Goal: Task Accomplishment & Management: Manage account settings

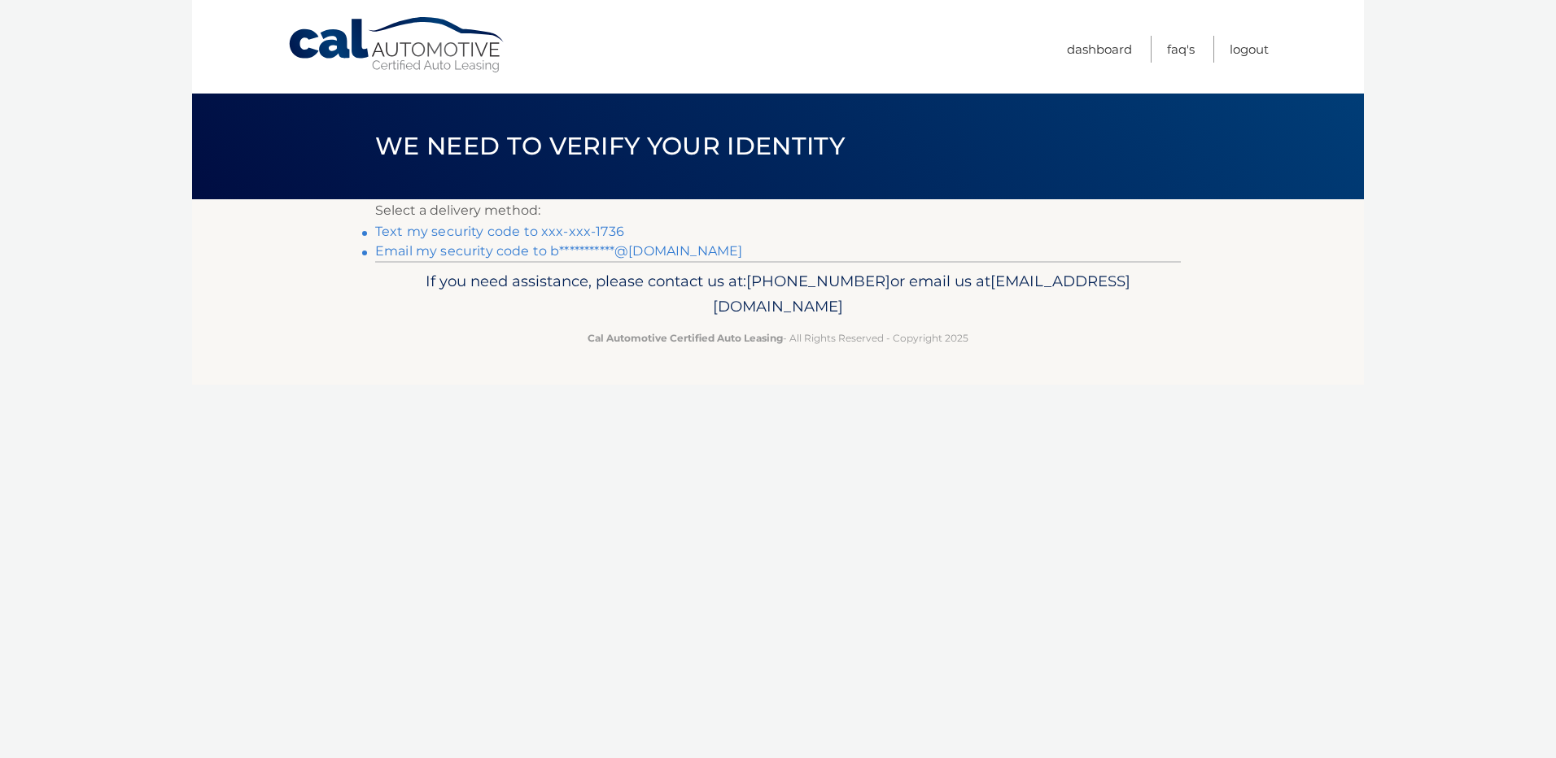
click at [478, 229] on link "Text my security code to xxx-xxx-1736" at bounding box center [499, 231] width 249 height 15
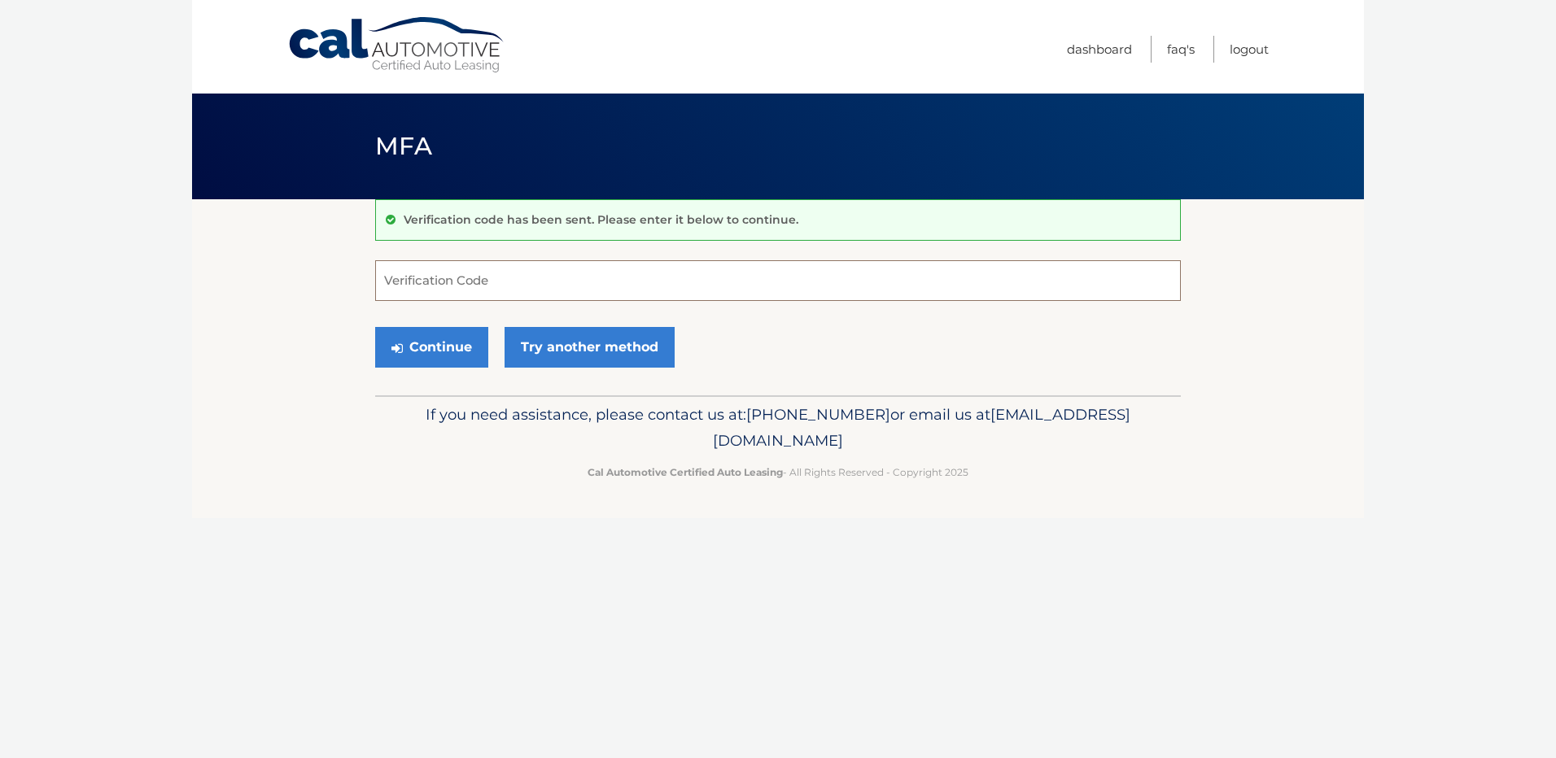
click at [432, 283] on input "Verification Code" at bounding box center [778, 280] width 806 height 41
type input "372785"
click at [375, 327] on button "Continue" at bounding box center [431, 347] width 113 height 41
click at [458, 339] on button "Continue" at bounding box center [431, 347] width 113 height 41
click at [452, 344] on button "Continue" at bounding box center [431, 347] width 113 height 41
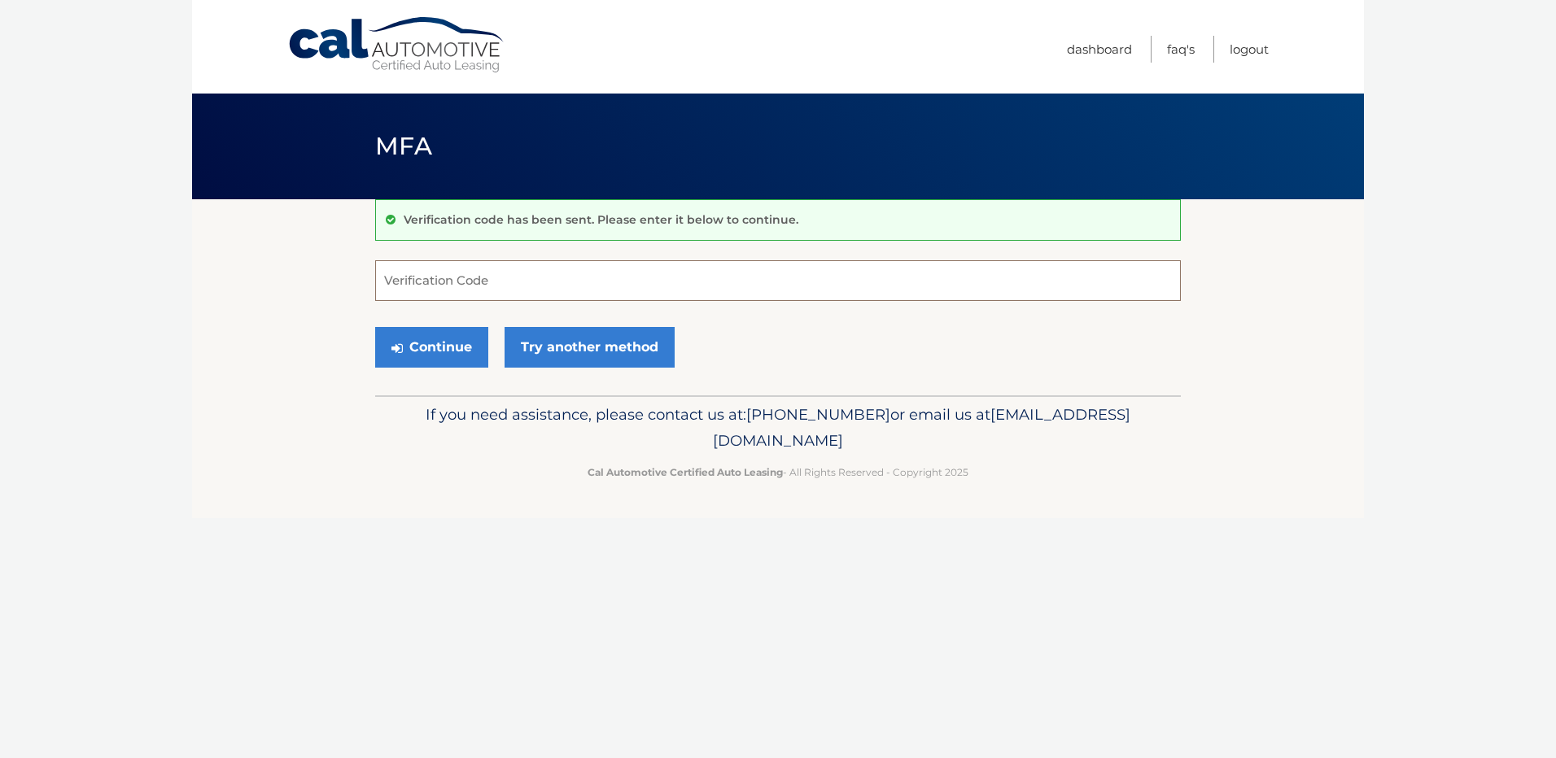
click at [417, 286] on input "Verification Code" at bounding box center [778, 280] width 806 height 41
click at [412, 279] on input "Verification Code" at bounding box center [778, 280] width 806 height 41
type input "372785"
click at [435, 350] on button "Continue" at bounding box center [431, 347] width 113 height 41
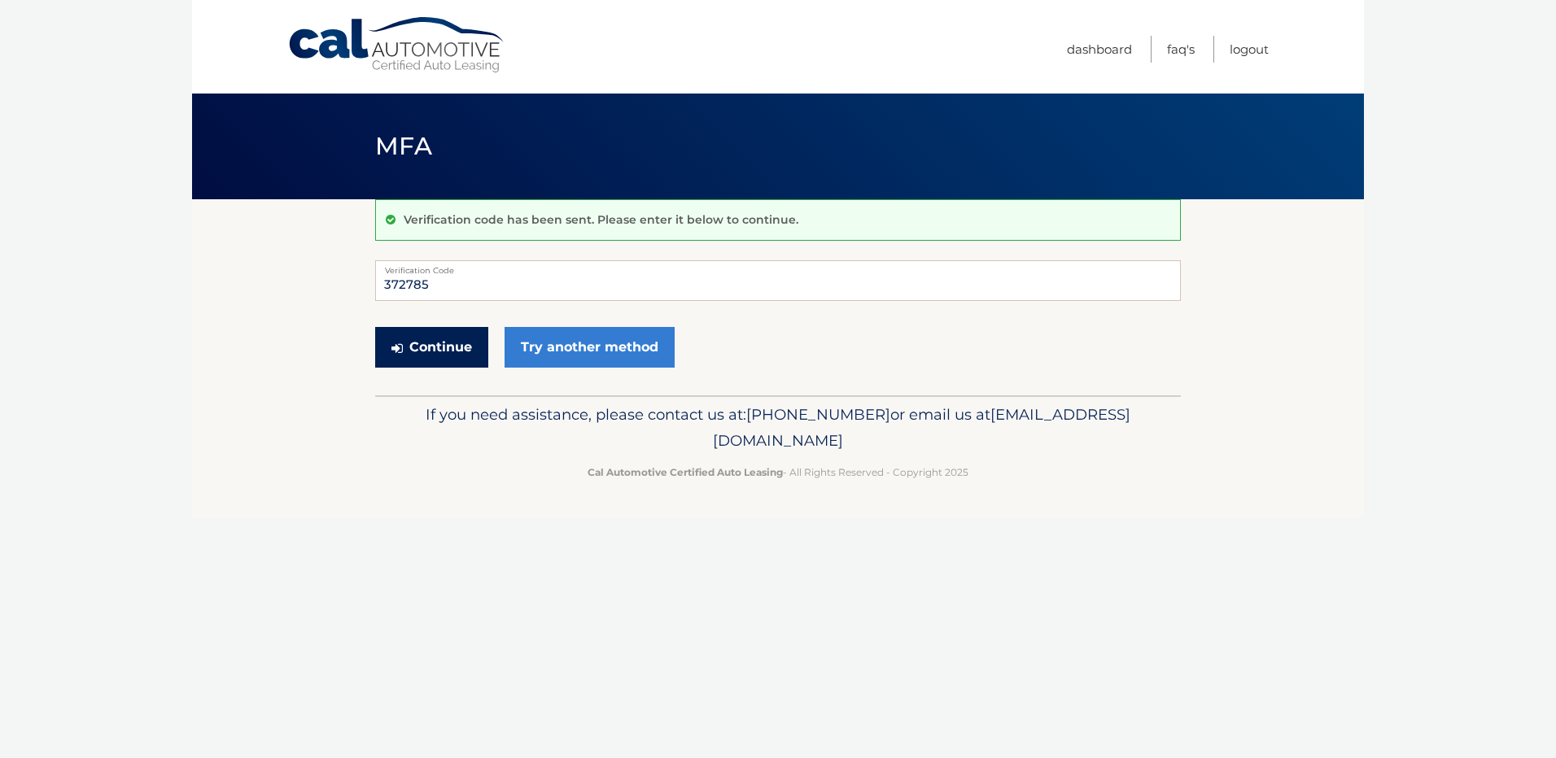
click at [375, 327] on button "Continue" at bounding box center [431, 347] width 113 height 41
click at [435, 345] on button "Continue" at bounding box center [431, 347] width 113 height 41
click at [409, 457] on div "If you need assistance, please contact us at: [PHONE_NUMBER] or email us at [EM…" at bounding box center [778, 440] width 806 height 91
click at [431, 288] on input "372785" at bounding box center [778, 280] width 806 height 41
click at [418, 347] on button "Continue" at bounding box center [431, 347] width 113 height 41
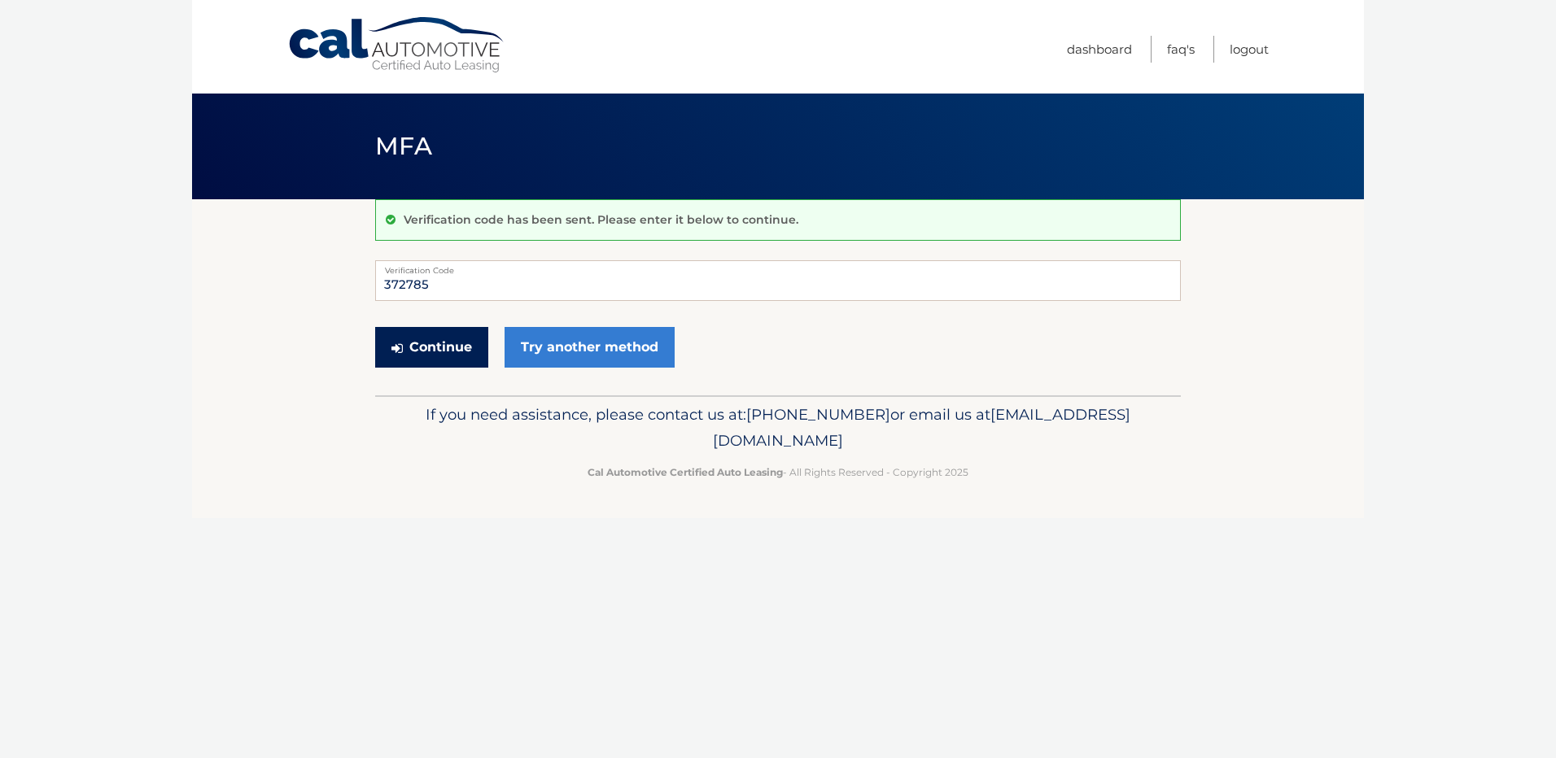
click at [398, 347] on icon "submit" at bounding box center [396, 348] width 11 height 13
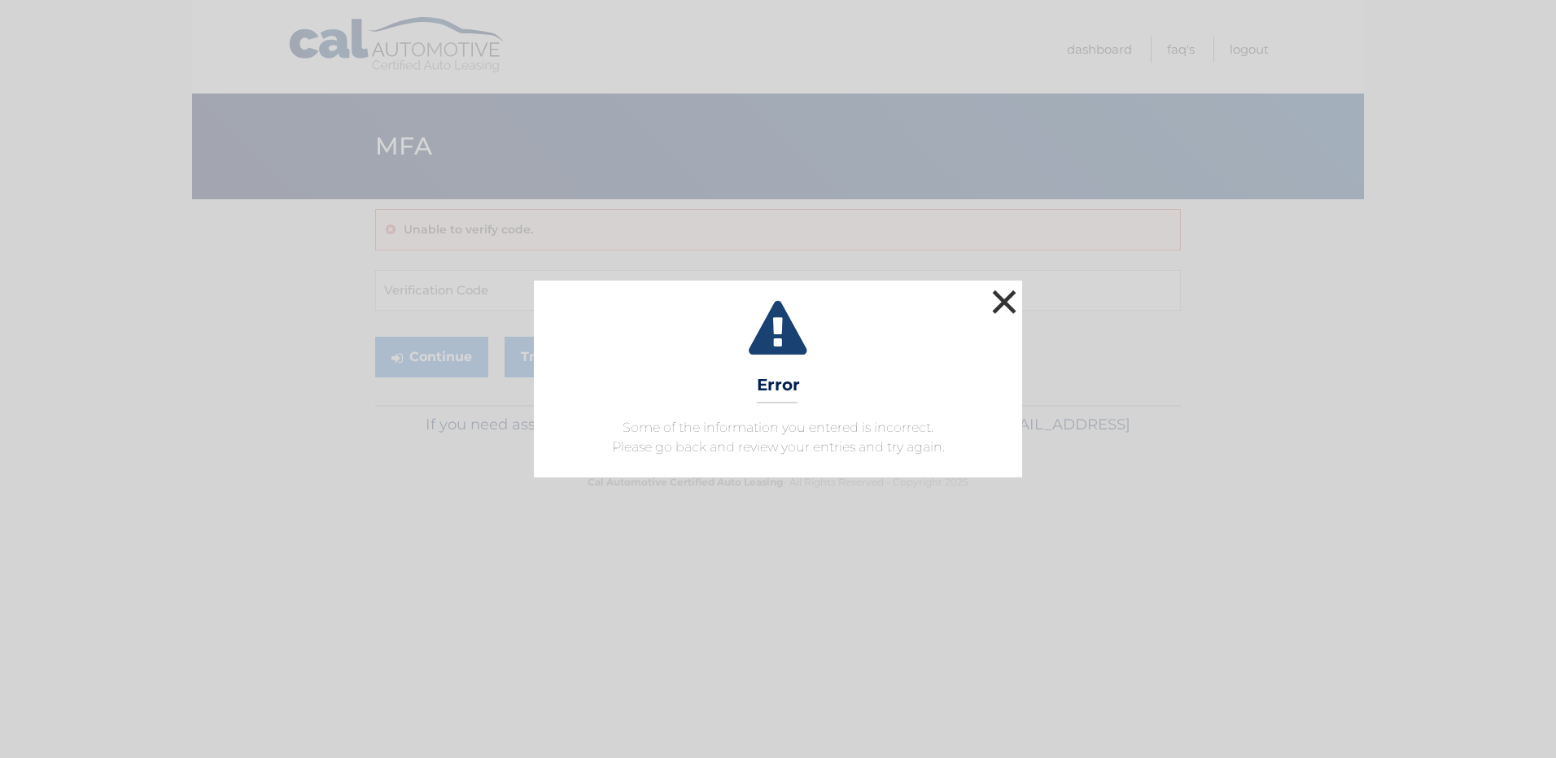
click at [1004, 301] on button "×" at bounding box center [1004, 302] width 33 height 33
